Goal: Find specific page/section

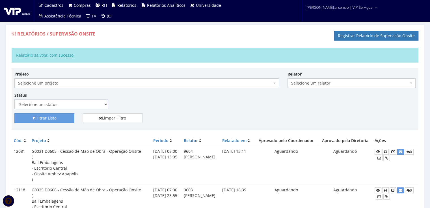
click at [411, 83] on b at bounding box center [410, 83] width 2 height 1
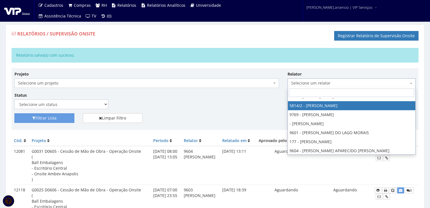
scroll to position [113, 0]
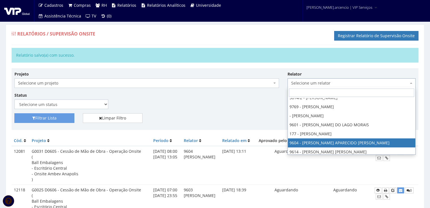
select select "3771"
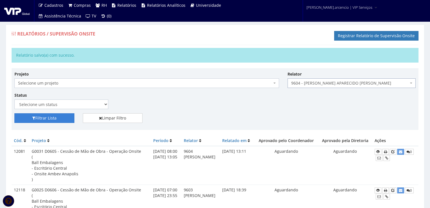
click at [51, 117] on button "Filtrar Lista" at bounding box center [44, 119] width 60 height 10
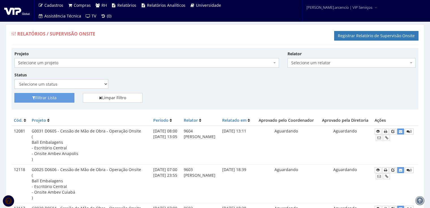
click at [411, 64] on span at bounding box center [411, 63] width 1 height 10
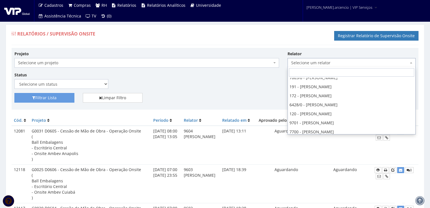
scroll to position [113, 0]
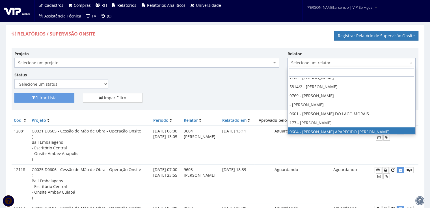
select select "3771"
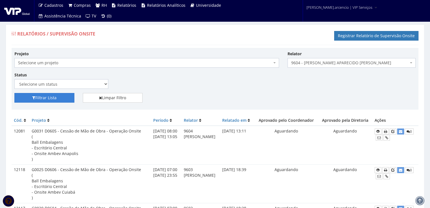
click at [56, 101] on button "Filtrar Lista" at bounding box center [44, 98] width 60 height 10
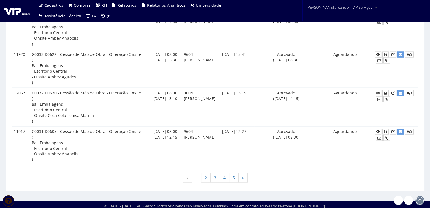
scroll to position [1121, 0]
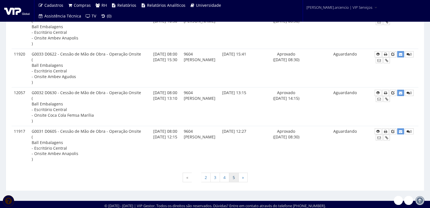
click at [232, 178] on link "5" at bounding box center [234, 178] width 10 height 10
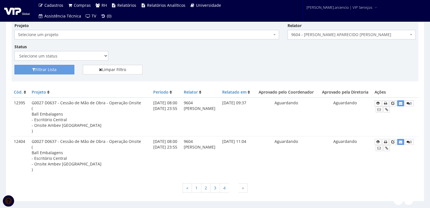
scroll to position [40, 0]
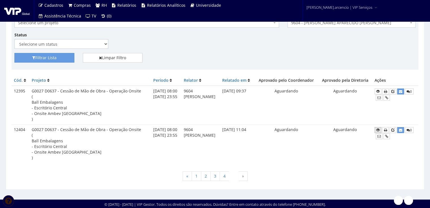
click at [381, 130] on link at bounding box center [377, 130] width 7 height 6
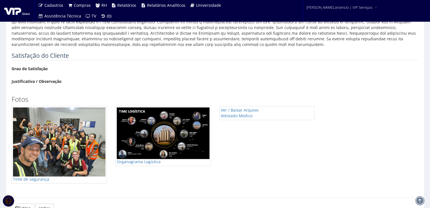
scroll to position [395, 0]
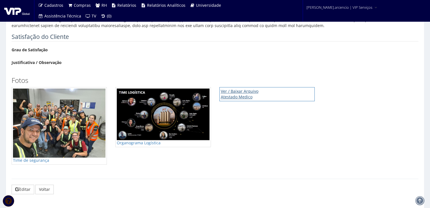
click at [222, 90] on link "Ver / Baixar Arquivo Atestado Medico" at bounding box center [266, 94] width 95 height 14
